Goal: Task Accomplishment & Management: Use online tool/utility

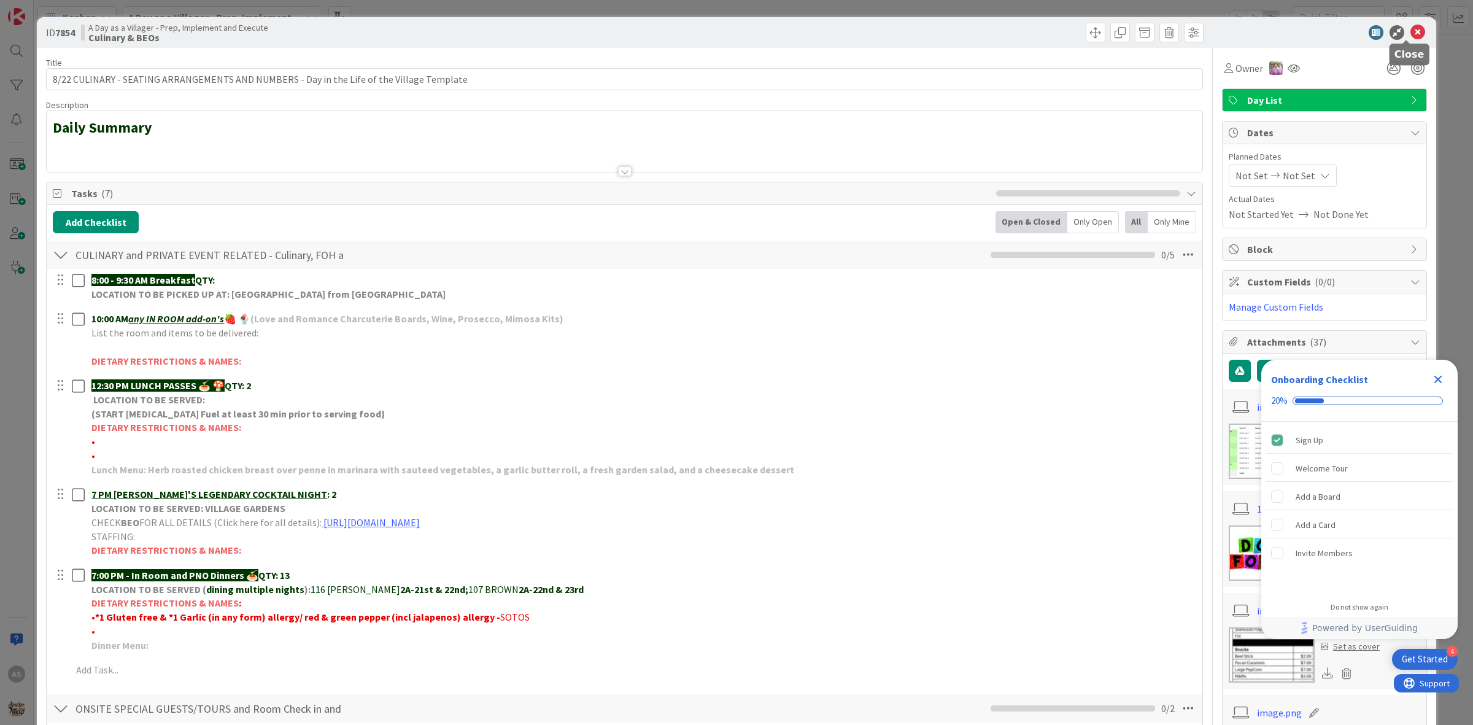
click at [1410, 37] on icon at bounding box center [1417, 32] width 15 height 15
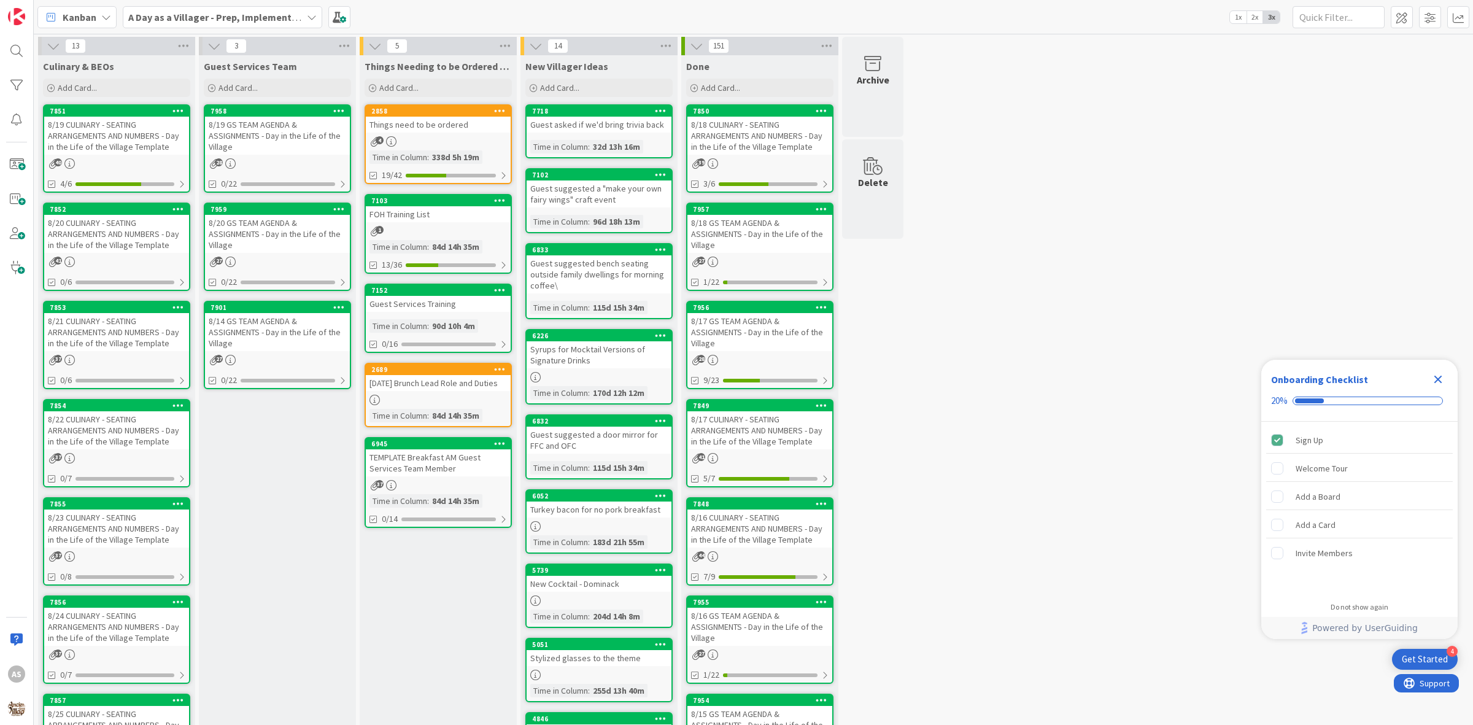
click at [120, 247] on div "8/20 CULINARY - SEATING ARRANGEMENTS AND NUMBERS - Day in the Life of the Villa…" at bounding box center [116, 234] width 145 height 38
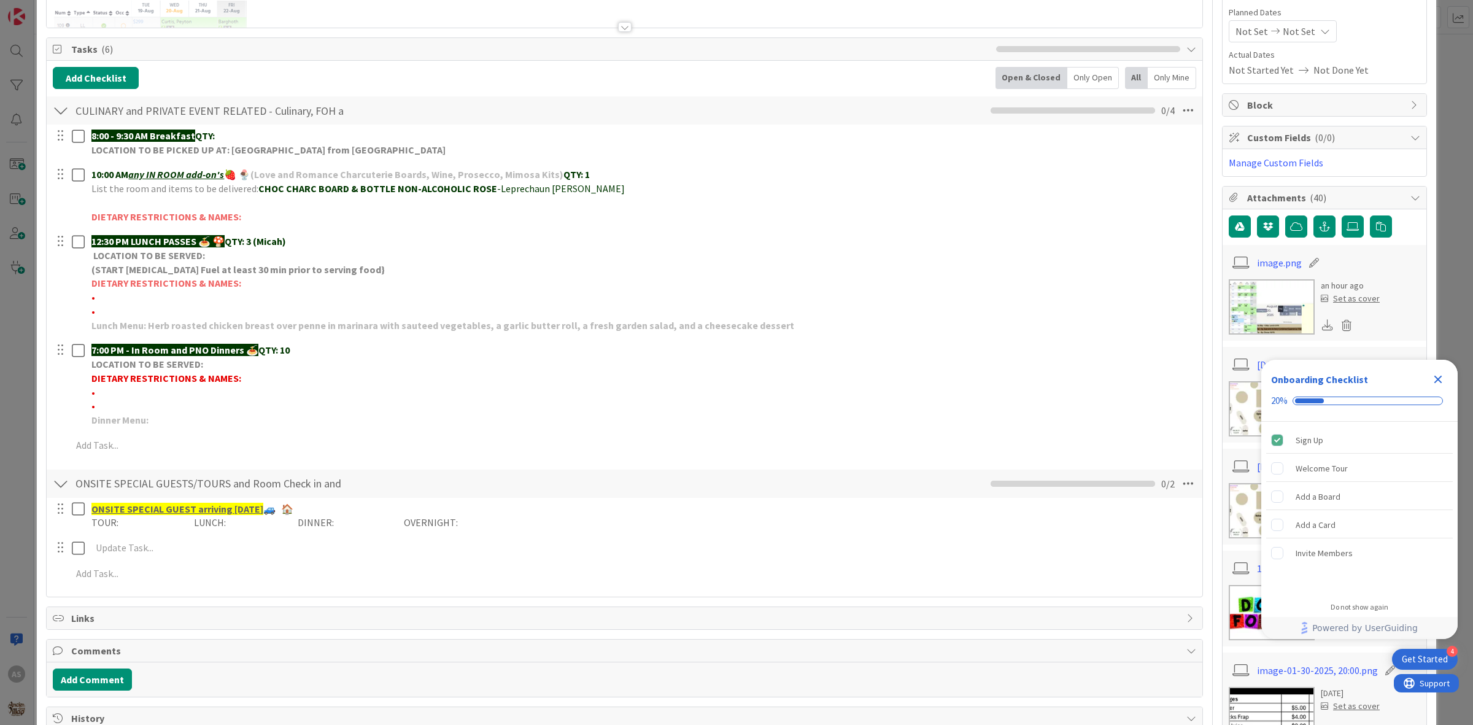
scroll to position [153, 0]
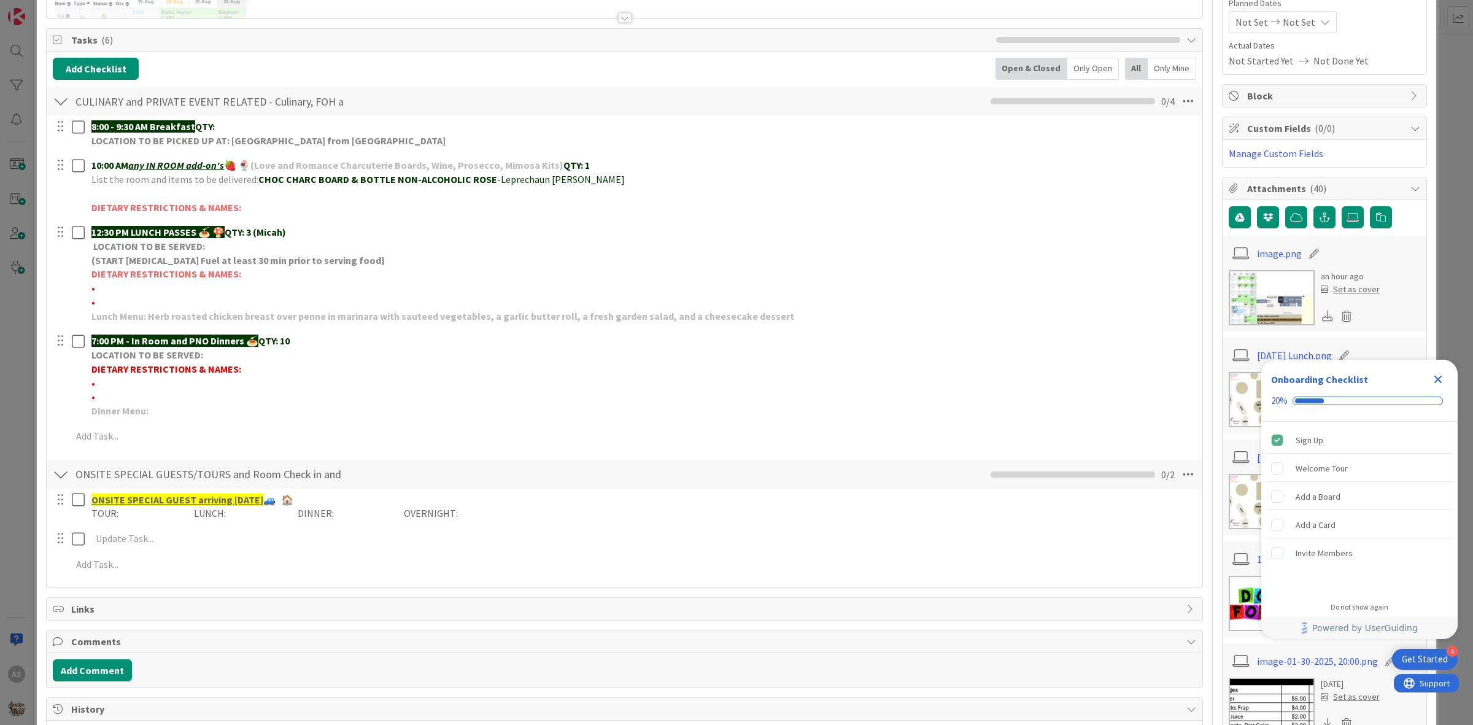
click at [1443, 385] on icon "Close Checklist" at bounding box center [1438, 379] width 15 height 15
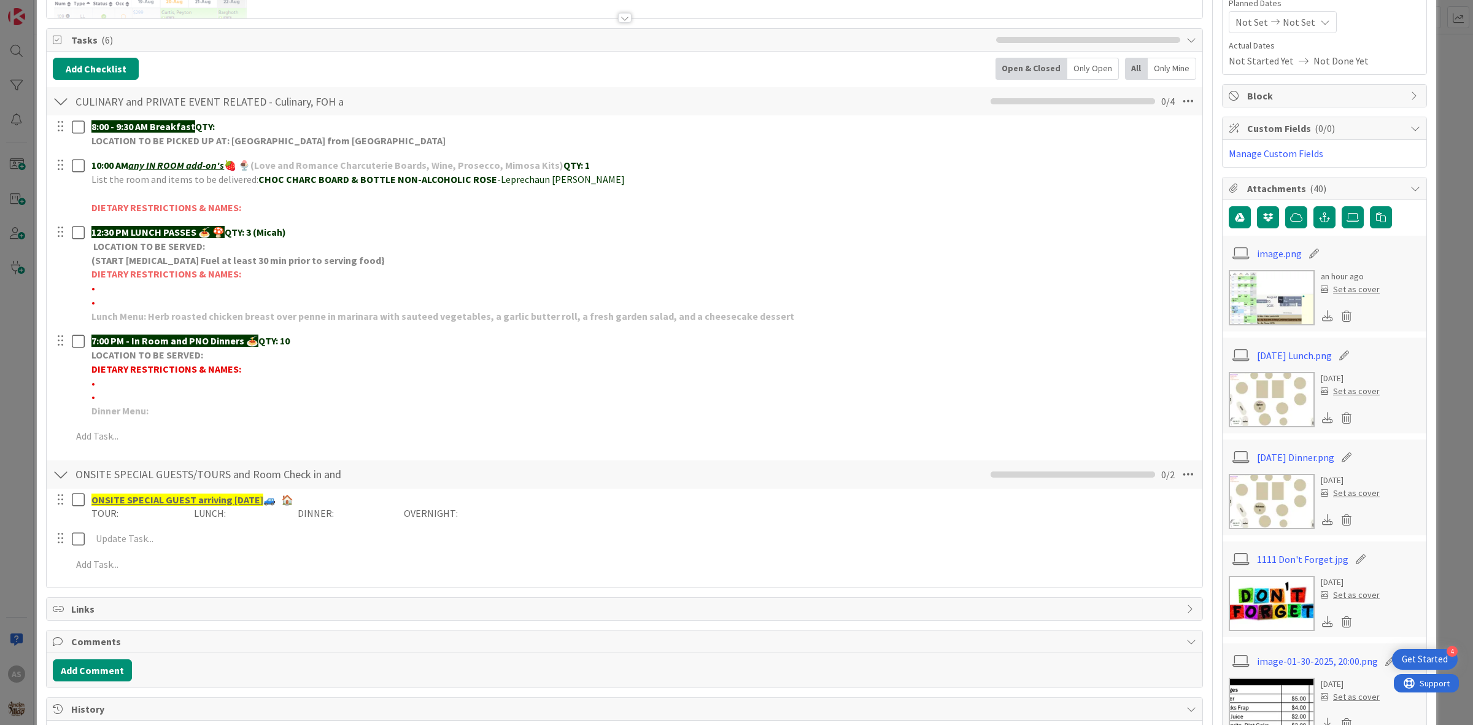
scroll to position [0, 0]
click at [1338, 520] on icon at bounding box center [1346, 520] width 17 height 18
click at [1215, 585] on button "Delete" at bounding box center [1232, 580] width 46 height 22
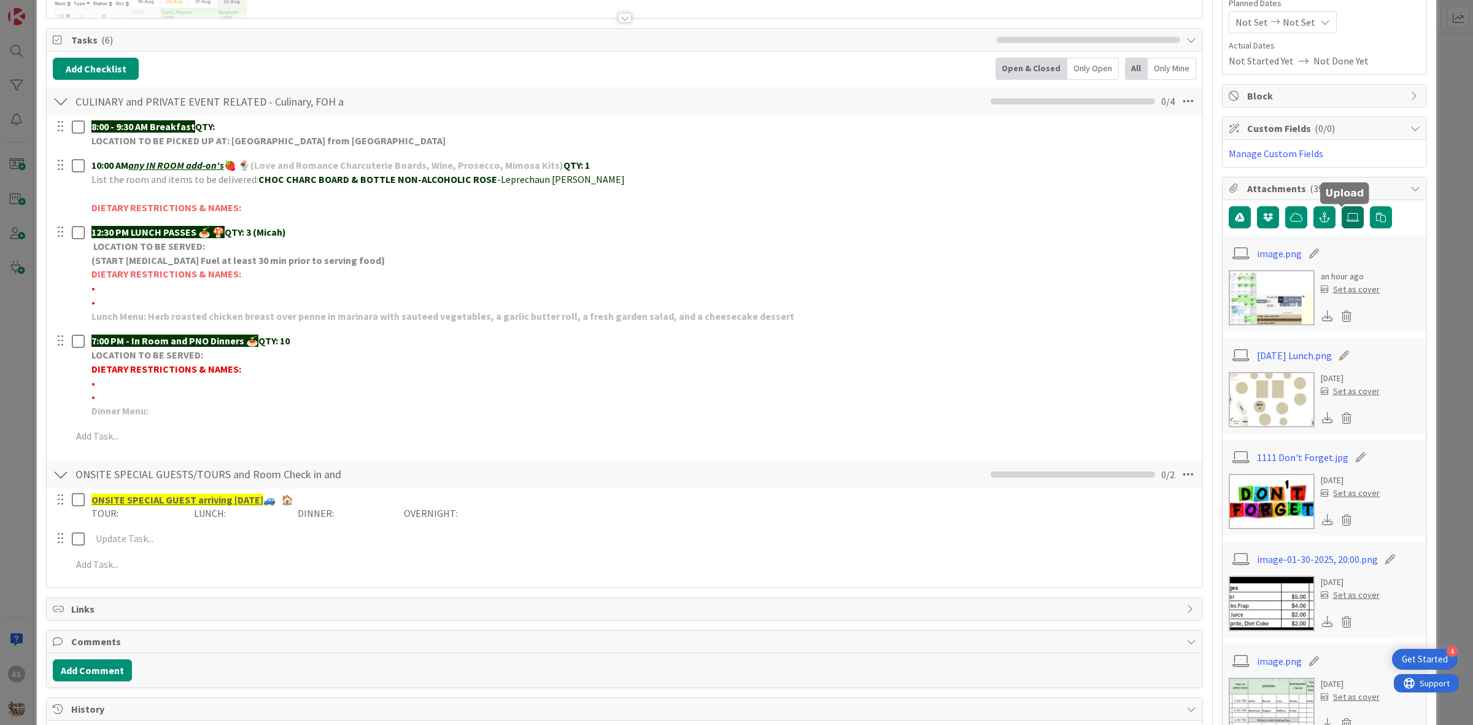
click at [1342, 225] on label at bounding box center [1353, 217] width 22 height 22
click at [1342, 206] on input "file" at bounding box center [1342, 206] width 0 height 0
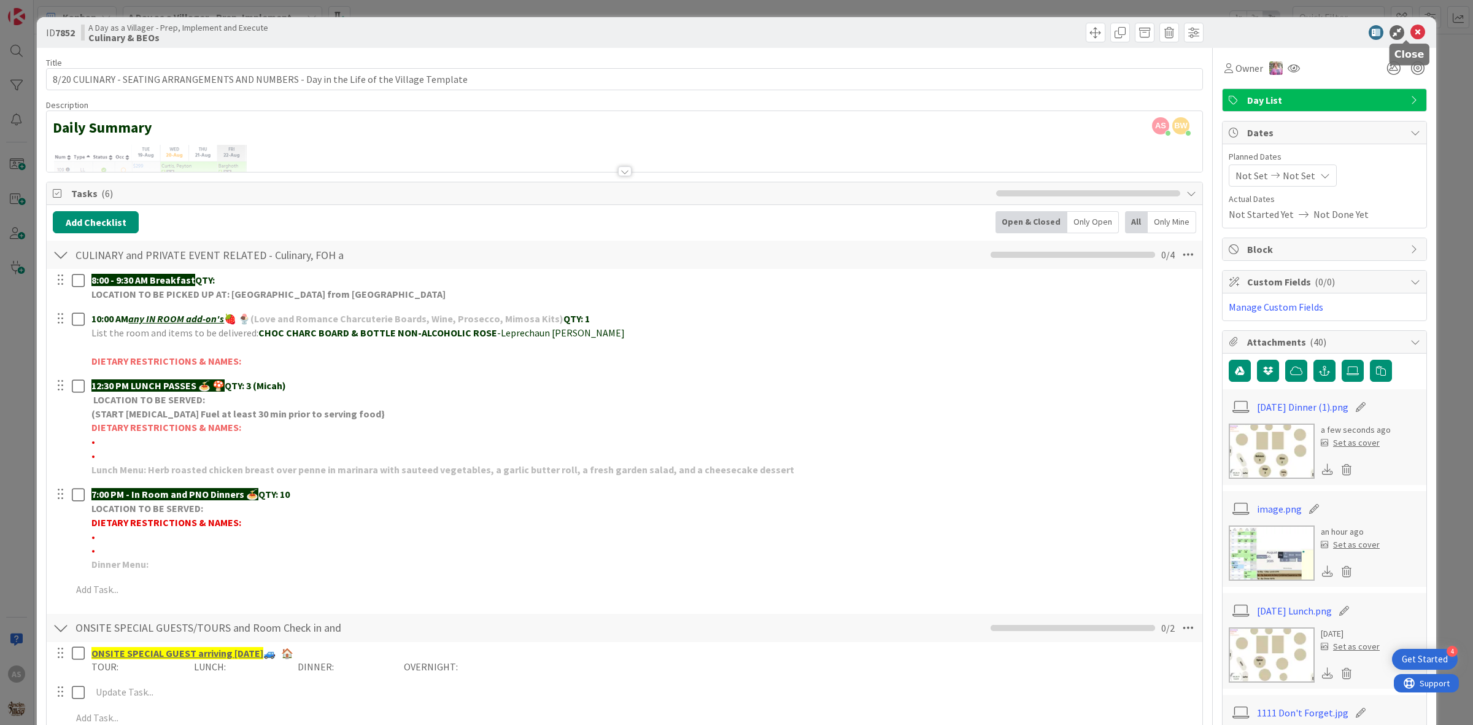
click at [1410, 29] on icon at bounding box center [1417, 32] width 15 height 15
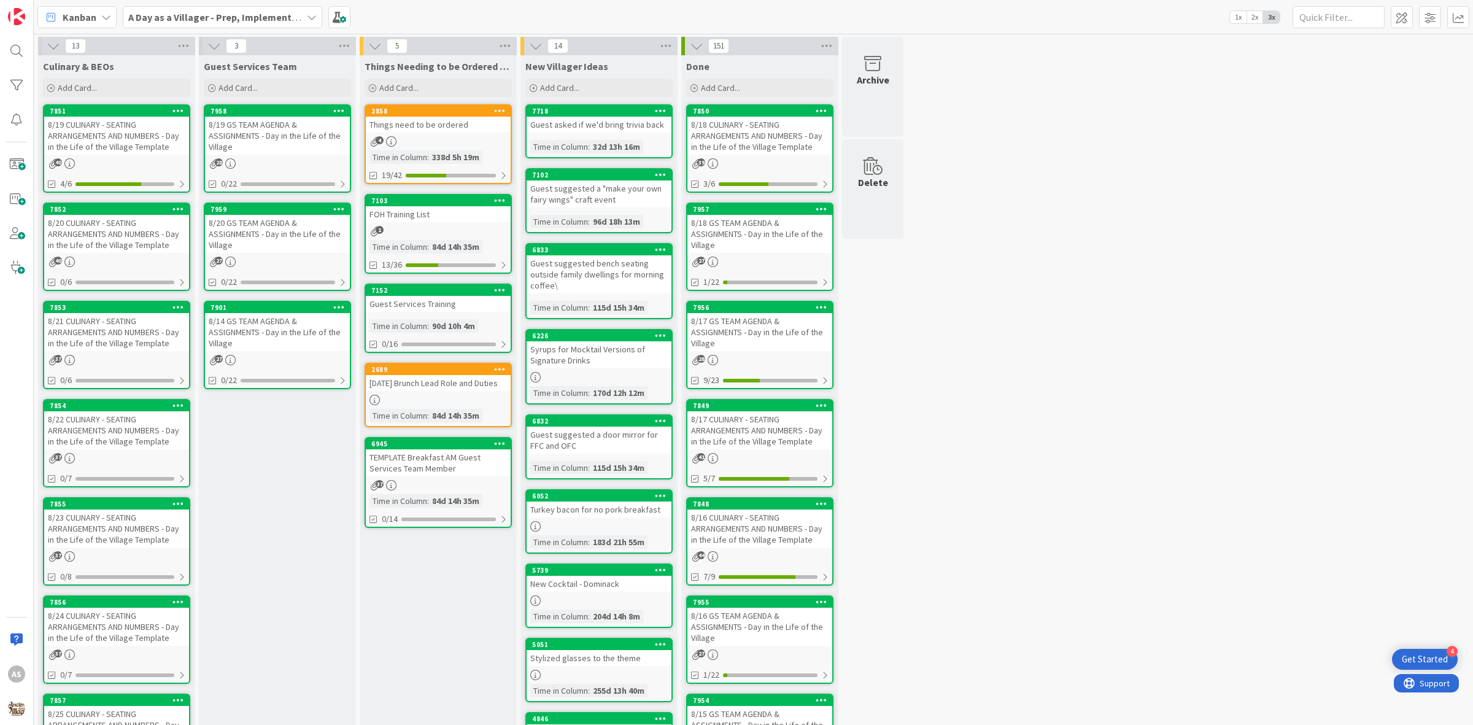
click at [83, 349] on link "7853 8/21 CULINARY - SEATING ARRANGEMENTS AND NUMBERS - Day in the Life of the …" at bounding box center [116, 345] width 147 height 88
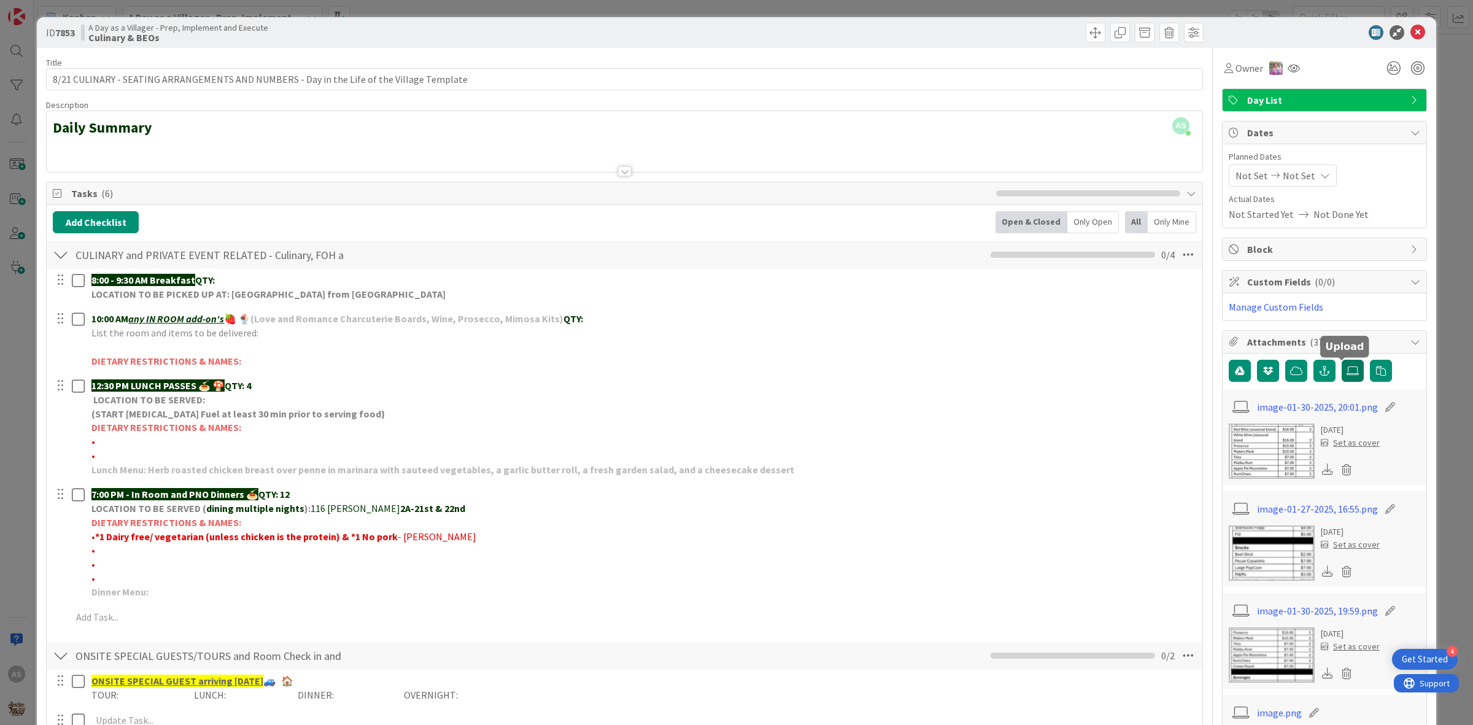
click at [1347, 376] on icon at bounding box center [1353, 371] width 12 height 10
click at [1342, 360] on input "file" at bounding box center [1342, 360] width 0 height 0
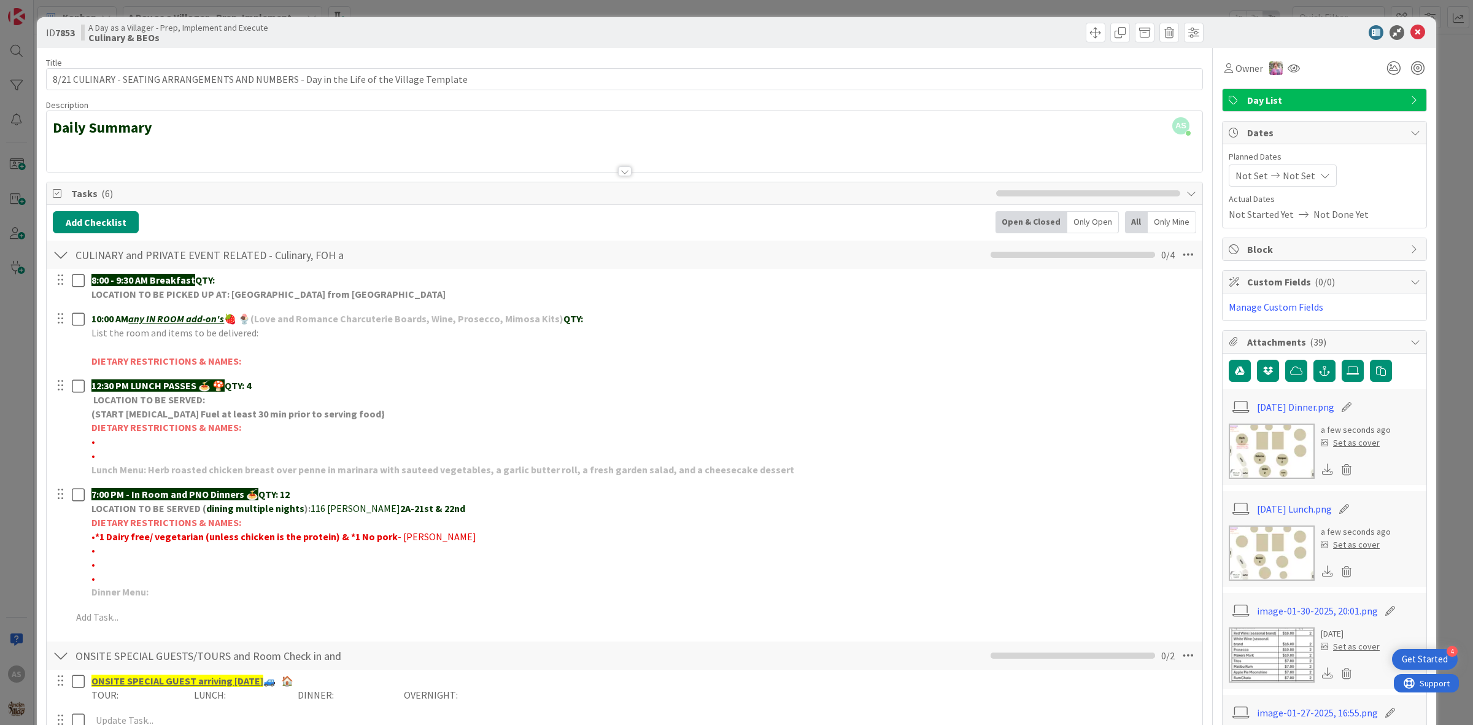
click at [1264, 459] on img at bounding box center [1272, 450] width 86 height 55
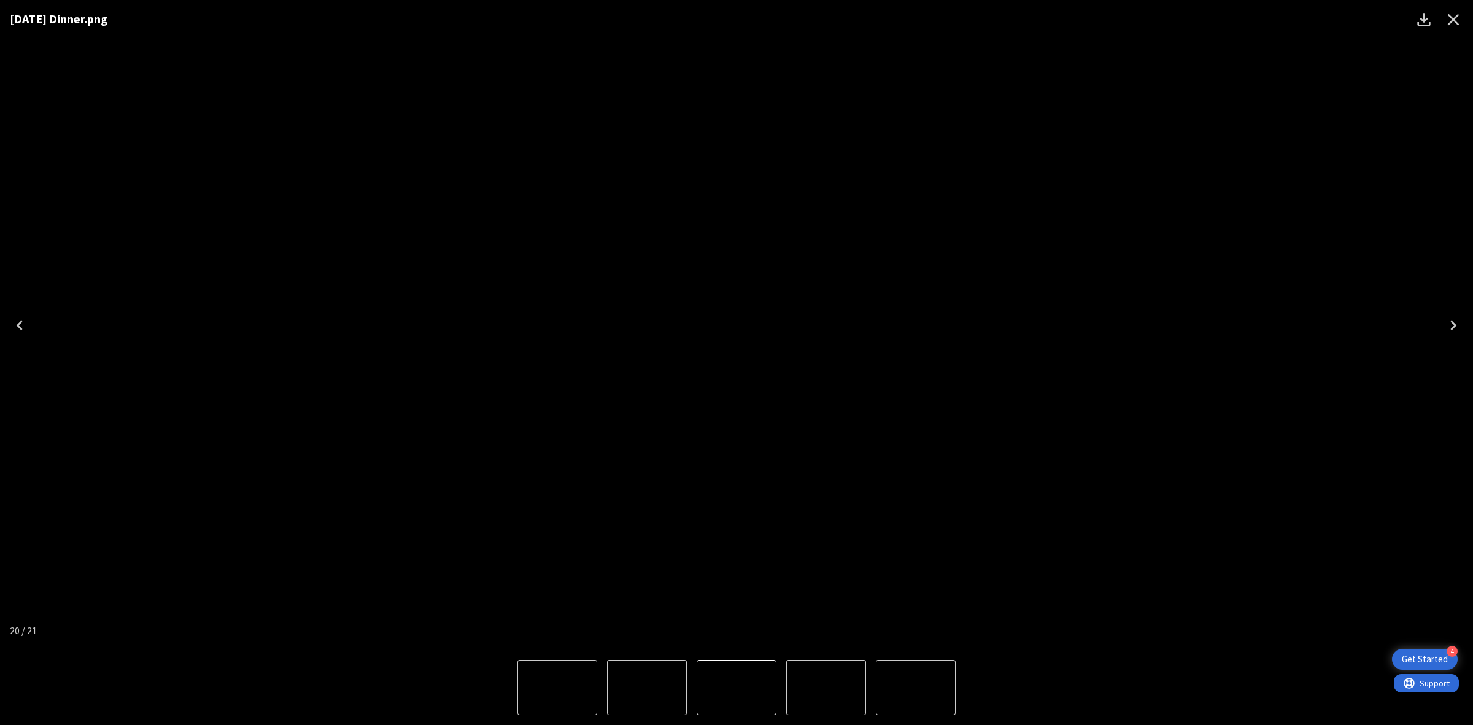
click at [1456, 23] on icon "Close" at bounding box center [1453, 20] width 20 height 20
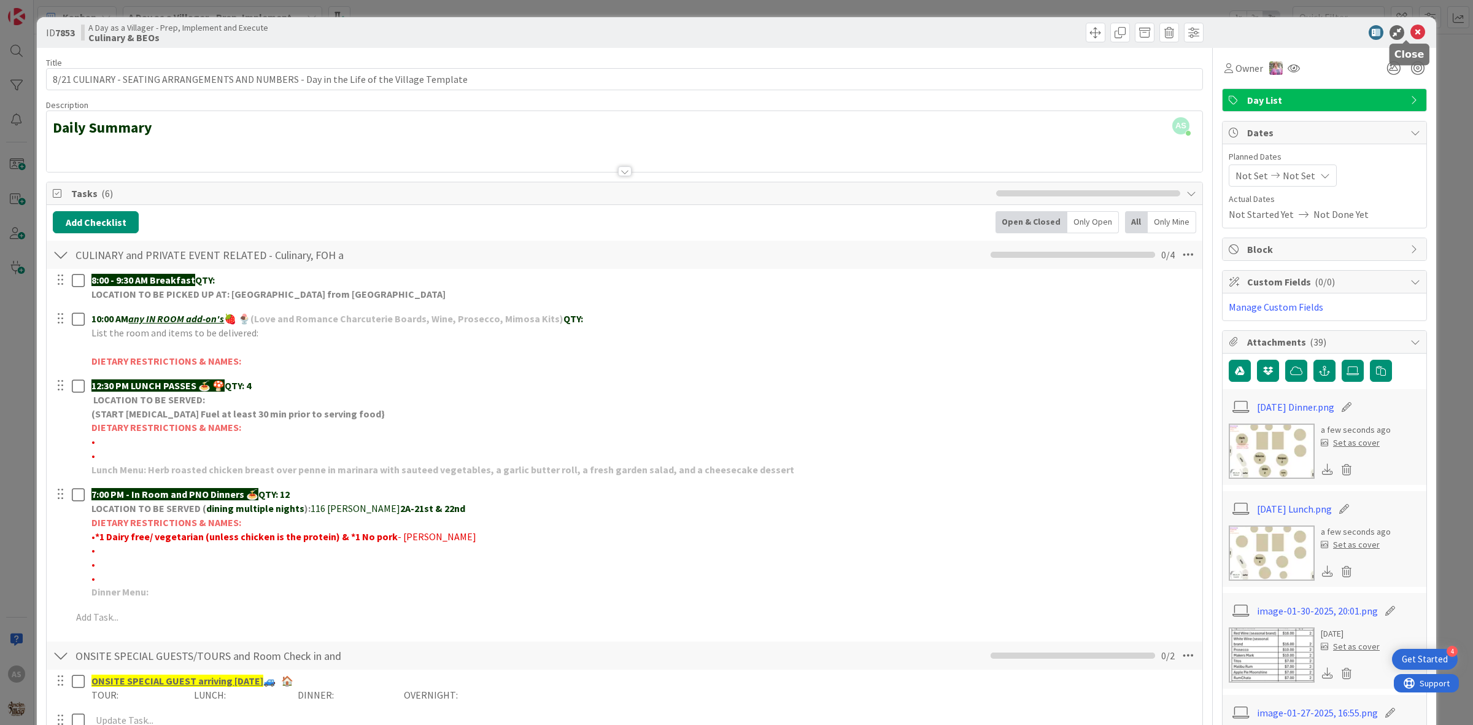
click at [1410, 29] on icon at bounding box center [1417, 32] width 15 height 15
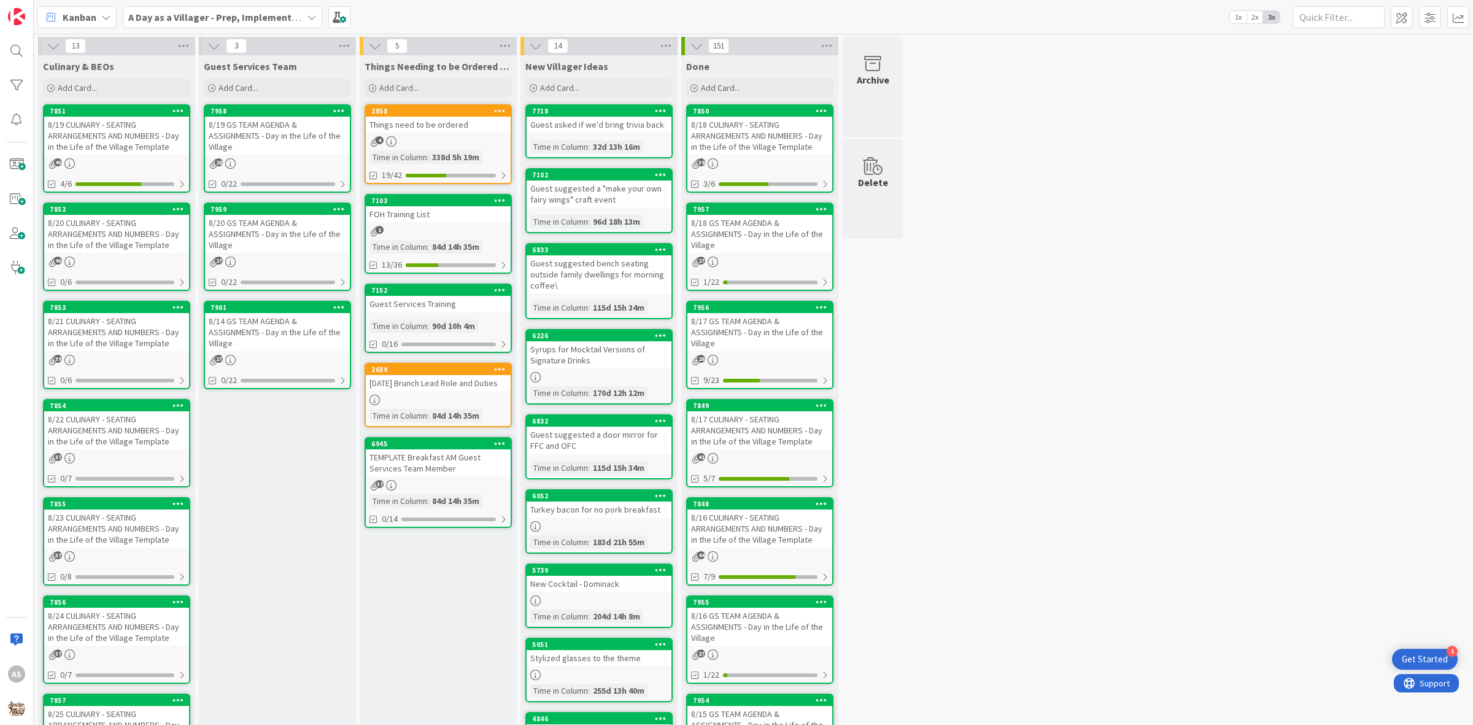
click at [106, 428] on div "8/22 CULINARY - SEATING ARRANGEMENTS AND NUMBERS - Day in the Life of the Villa…" at bounding box center [116, 430] width 145 height 38
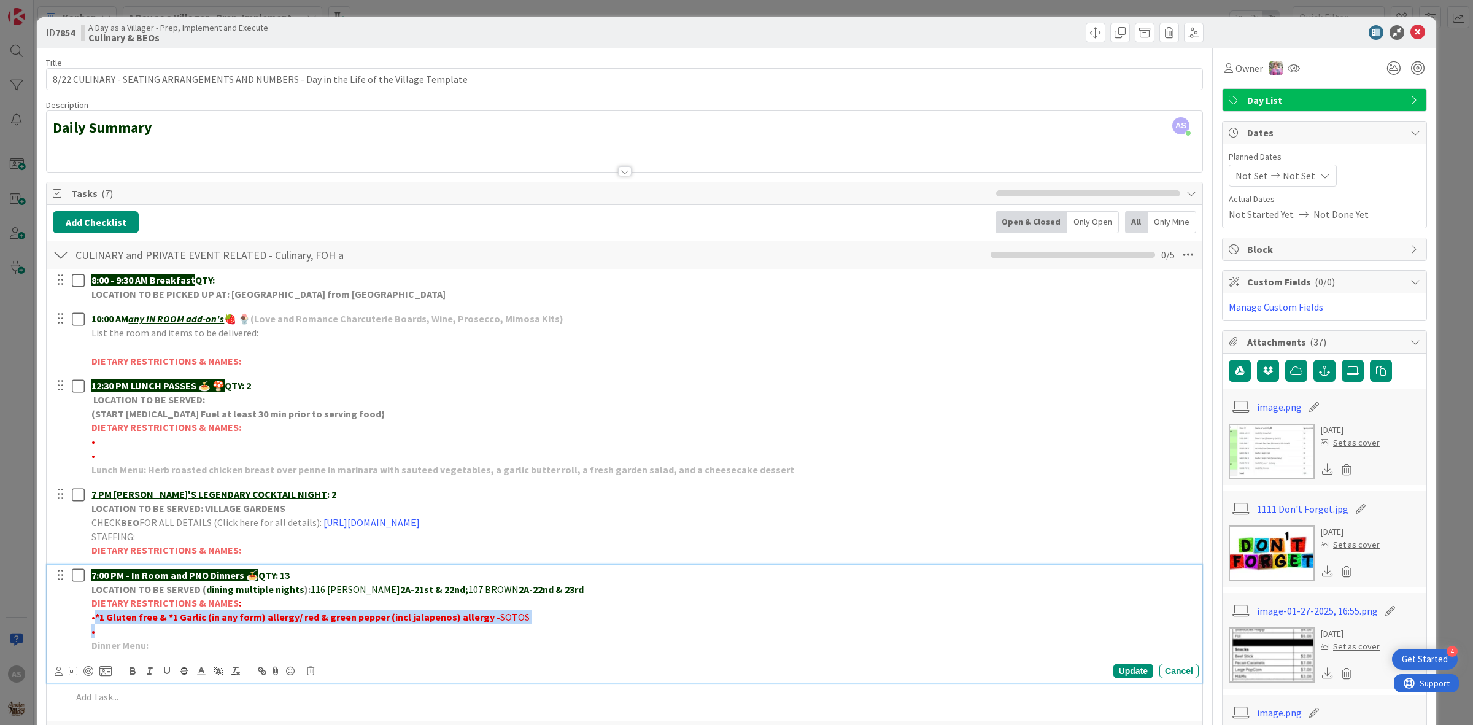
drag, startPoint x: 96, startPoint y: 620, endPoint x: 425, endPoint y: 627, distance: 328.4
click at [425, 627] on div "7:00 PM - In Room and PNO Dinners 🍝 QTY: 13 LOCATION TO BE SERVED ( dining mult…" at bounding box center [643, 610] width 1112 height 91
copy div "* 1 Gluten free & *1 Garlic (in any form) allergy/ red & green pepper (incl jal…"
